Goal: Information Seeking & Learning: Learn about a topic

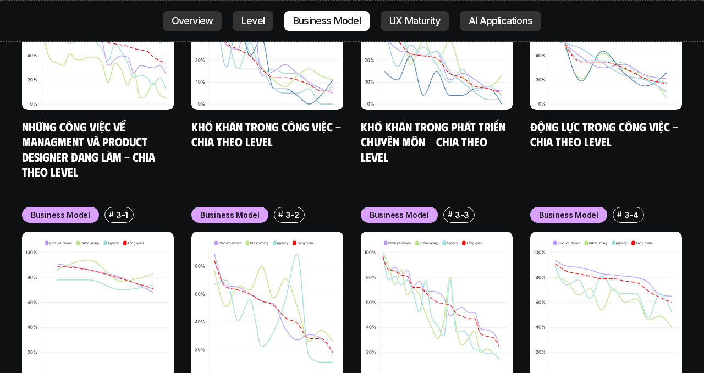
scroll to position [4268, 0]
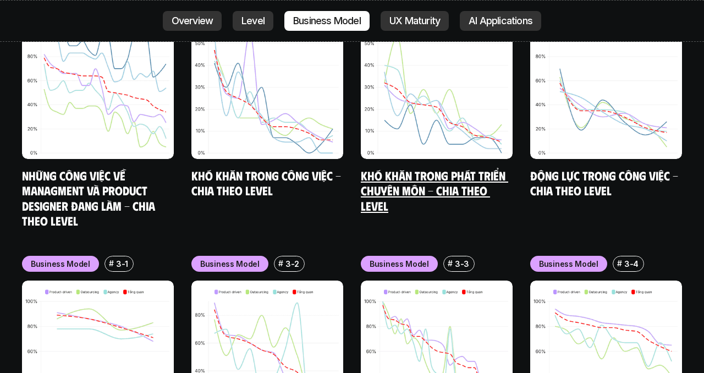
click at [423, 168] on link "Khó khăn trong phát triển chuyên môn - Chia theo level" at bounding box center [434, 190] width 147 height 45
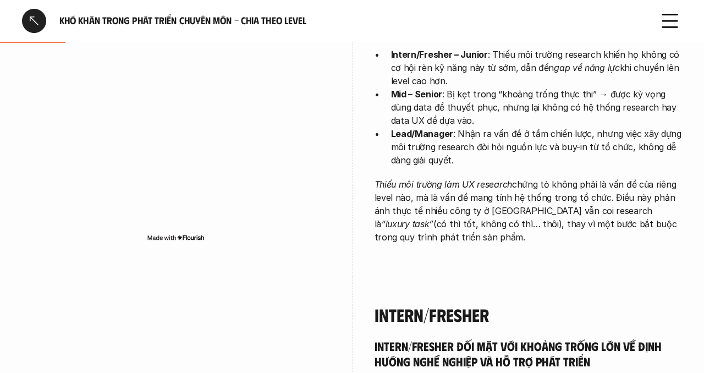
scroll to position [444, 0]
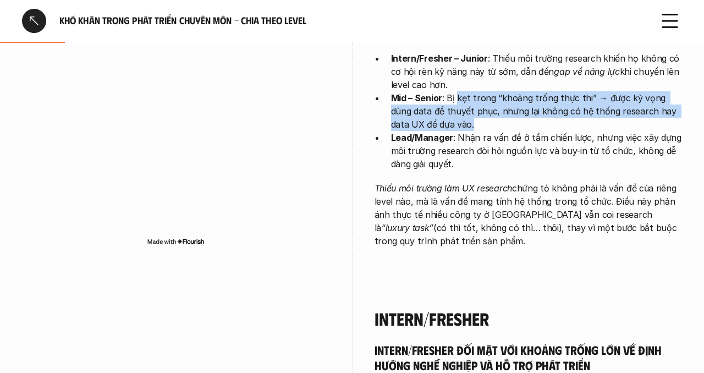
drag, startPoint x: 456, startPoint y: 98, endPoint x: 463, endPoint y: 124, distance: 27.3
click at [463, 124] on p "Mid – Senior : Bị kẹt trong “khoảng trống thực thi” → được kỳ vọng dùng data để…" at bounding box center [536, 111] width 291 height 40
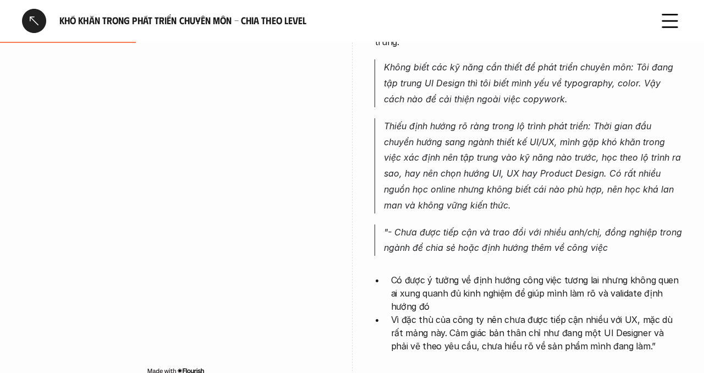
scroll to position [862, 0]
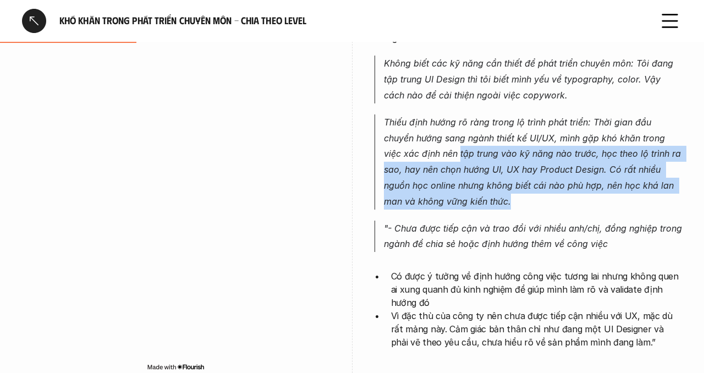
drag, startPoint x: 459, startPoint y: 147, endPoint x: 548, endPoint y: 193, distance: 99.6
click at [548, 193] on p "Thiếu định hướng rõ ràng trong lộ trình phát triển: Thời gian đầu chuyển hướng …" at bounding box center [533, 161] width 299 height 95
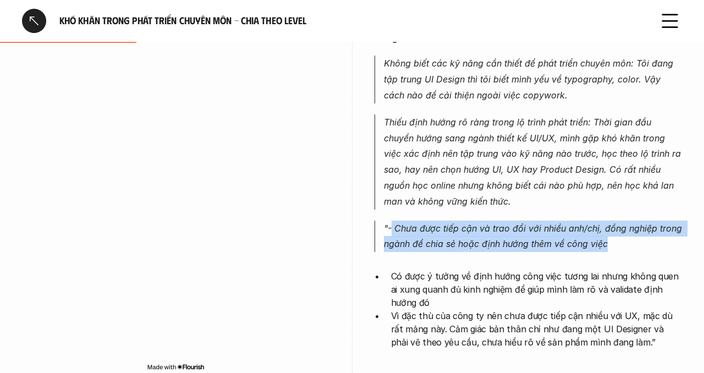
drag, startPoint x: 392, startPoint y: 216, endPoint x: 625, endPoint y: 229, distance: 233.6
click at [626, 229] on p ""- Chưa được tiếp cận và trao đổi với nhiều anh/chị, đồng nghiệp trong ngành để…" at bounding box center [533, 237] width 299 height 32
click at [625, 229] on p ""- Chưa được tiếp cận và trao đổi với nhiều anh/chị, đồng nghiệp trong ngành để…" at bounding box center [533, 237] width 299 height 32
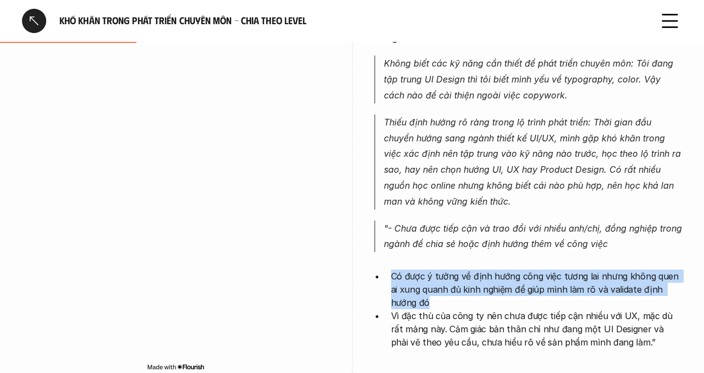
drag, startPoint x: 390, startPoint y: 261, endPoint x: 426, endPoint y: 287, distance: 44.4
click at [426, 287] on p "Có được ý tưởng về định hướng công việc tương lai nhưng không quen ai xung quan…" at bounding box center [536, 289] width 291 height 40
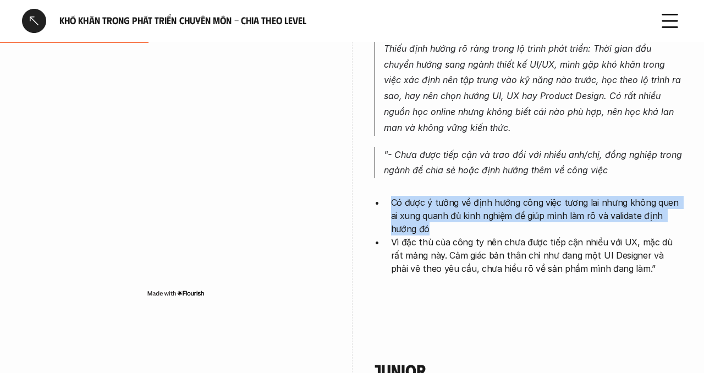
scroll to position [939, 0]
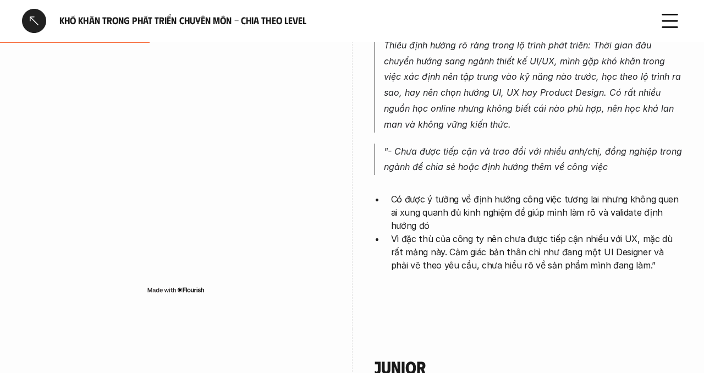
click at [443, 240] on p "Vì đặc thù của công ty nên chưa được tiếp cận nhiều với UX, mặc dù rất mảng này…" at bounding box center [536, 252] width 291 height 40
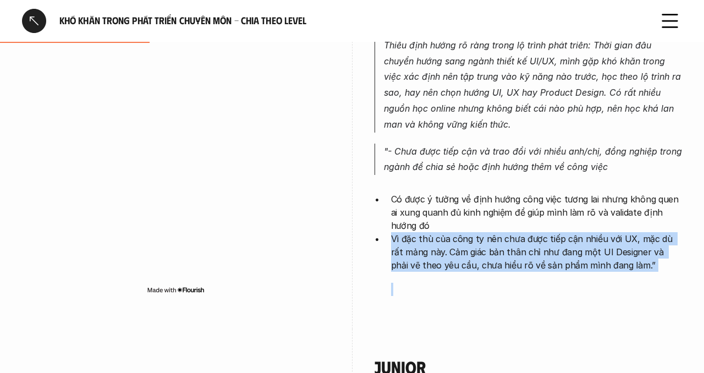
click at [443, 240] on p "Vì đặc thù của công ty nên chưa được tiếp cận nhiều với UX, mặc dù rất mảng này…" at bounding box center [536, 252] width 291 height 40
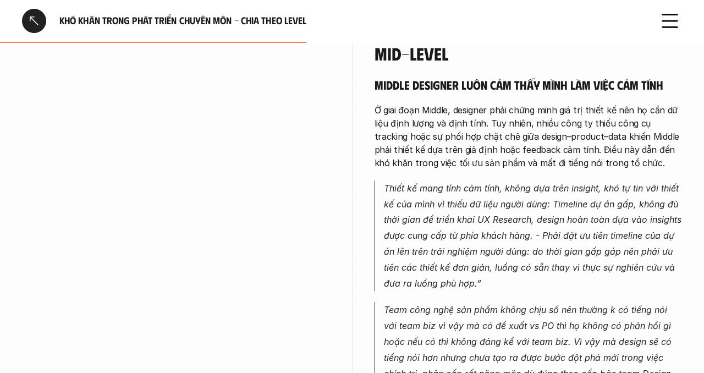
scroll to position [1845, 0]
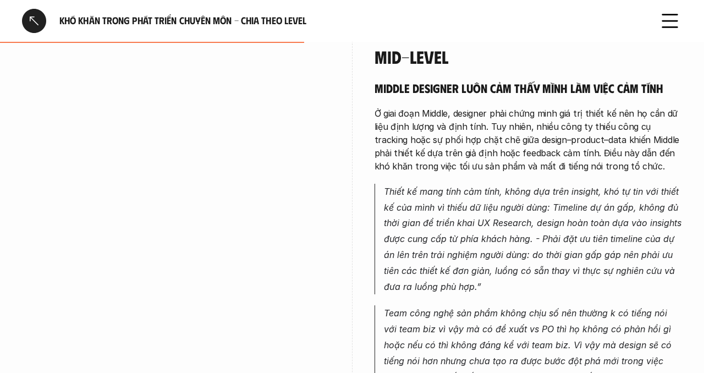
click at [443, 240] on p "Thiết kế mang tính cảm tính, không dựa trên insight, khó tự tin với thiết kế củ…" at bounding box center [533, 239] width 299 height 111
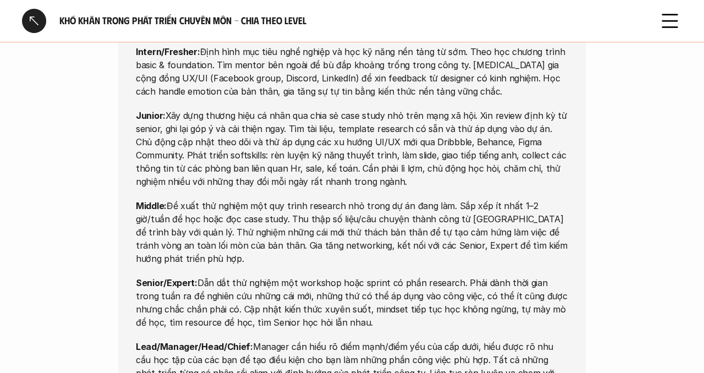
scroll to position [4234, 0]
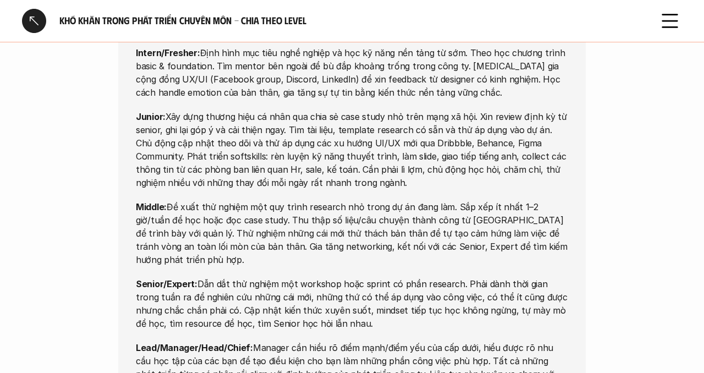
drag, startPoint x: 653, startPoint y: 206, endPoint x: 681, endPoint y: 206, distance: 28.6
click at [681, 206] on div "Opportunities Intern/Fresher: Định hình mục tiêu nghề nghiệp và học kỹ năng nền…" at bounding box center [352, 205] width 704 height 403
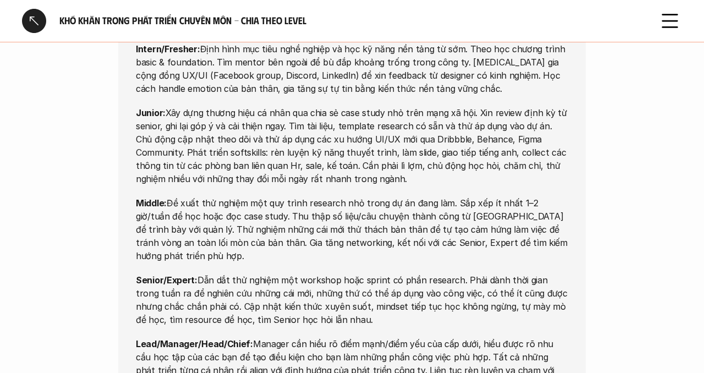
scroll to position [4241, 0]
